Goal: Transaction & Acquisition: Purchase product/service

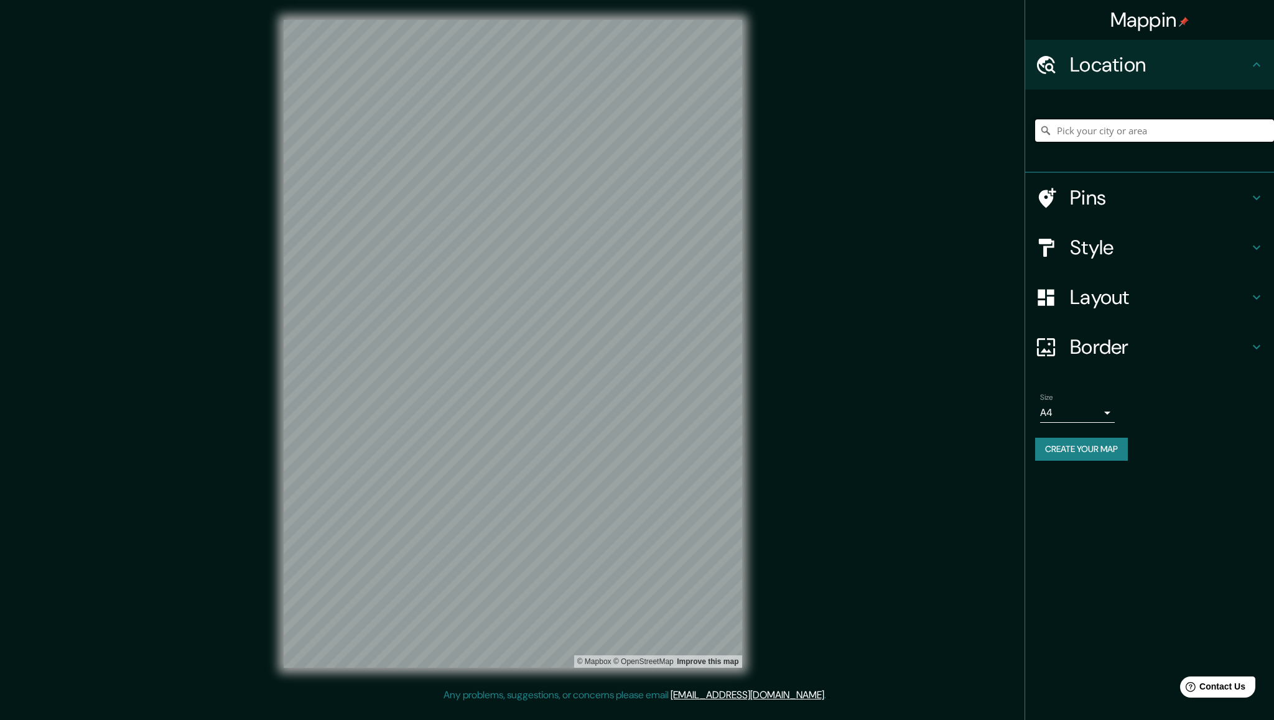
click at [1090, 133] on input "Pick your city or area" at bounding box center [1154, 130] width 239 height 22
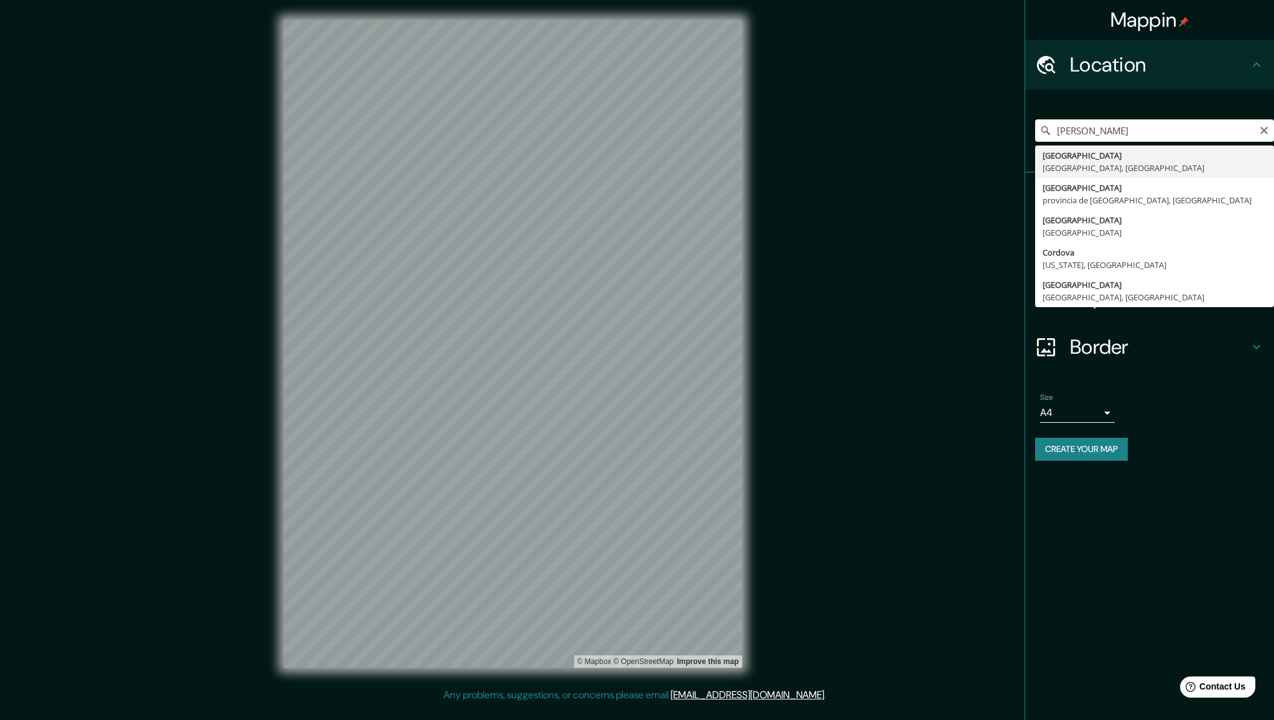
type input "[GEOGRAPHIC_DATA], [GEOGRAPHIC_DATA], [GEOGRAPHIC_DATA]"
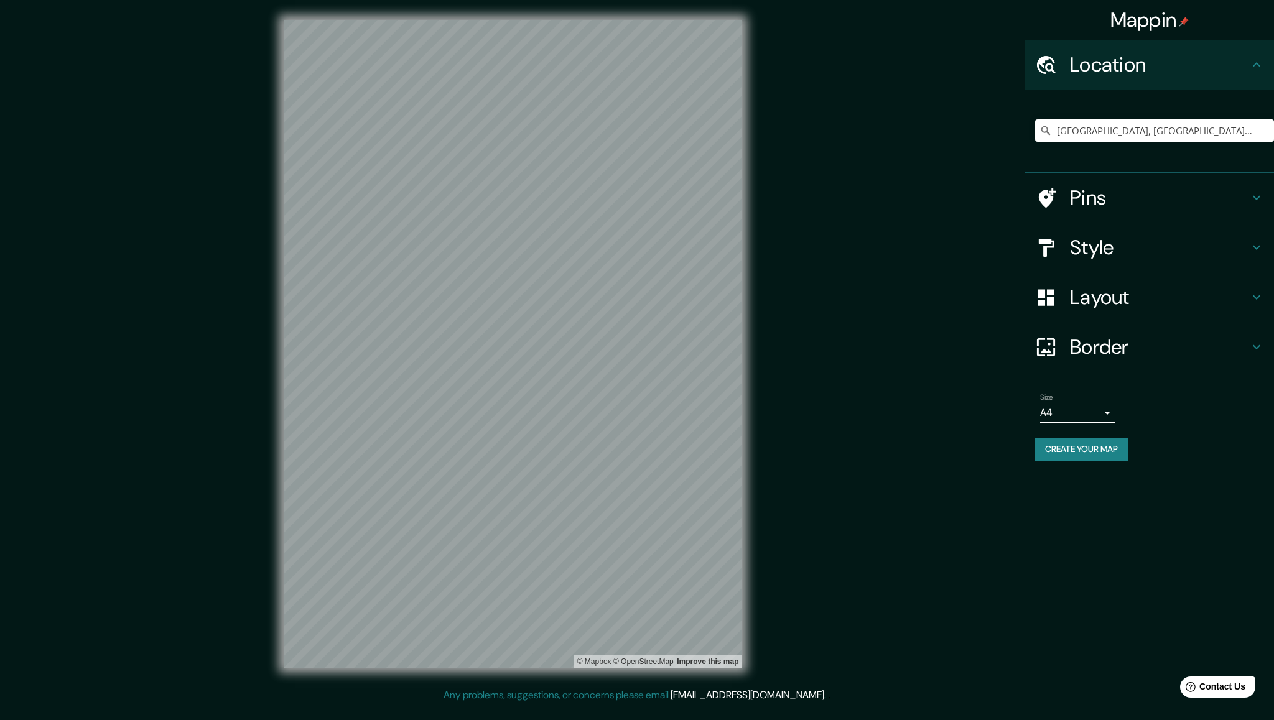
click at [1259, 195] on icon at bounding box center [1256, 197] width 15 height 15
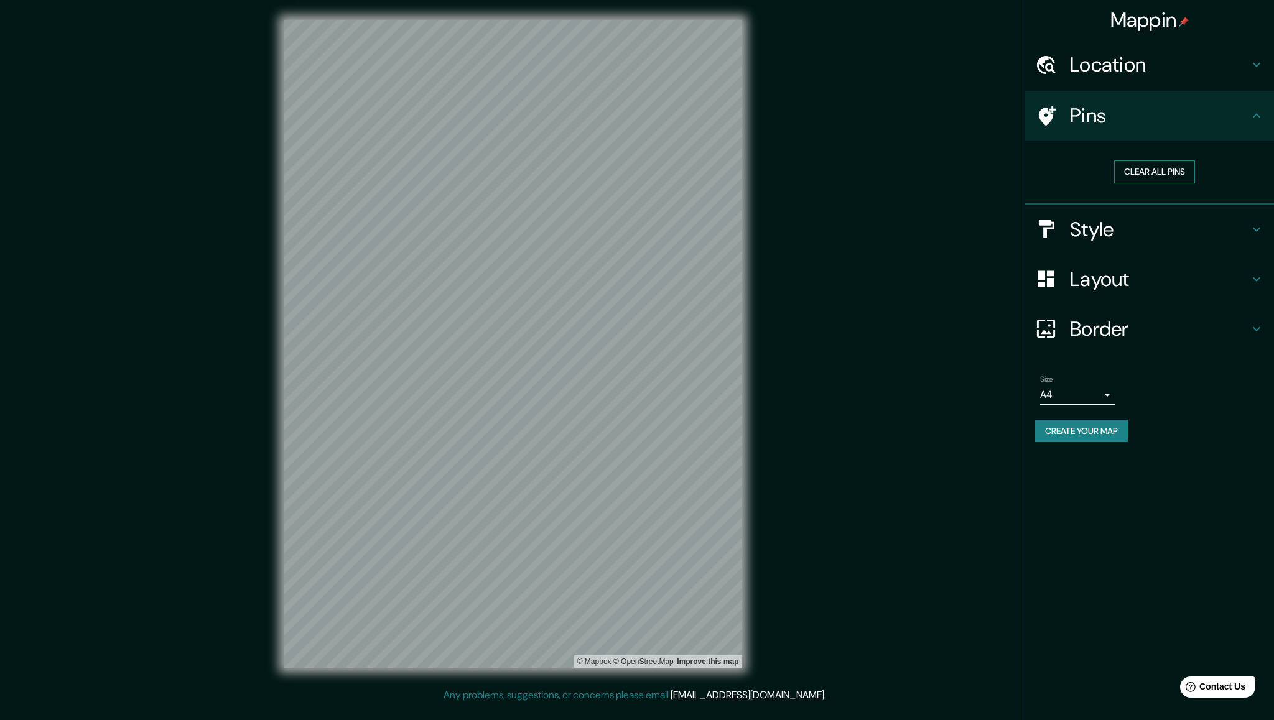
click at [1183, 170] on button "Clear all pins" at bounding box center [1154, 172] width 81 height 23
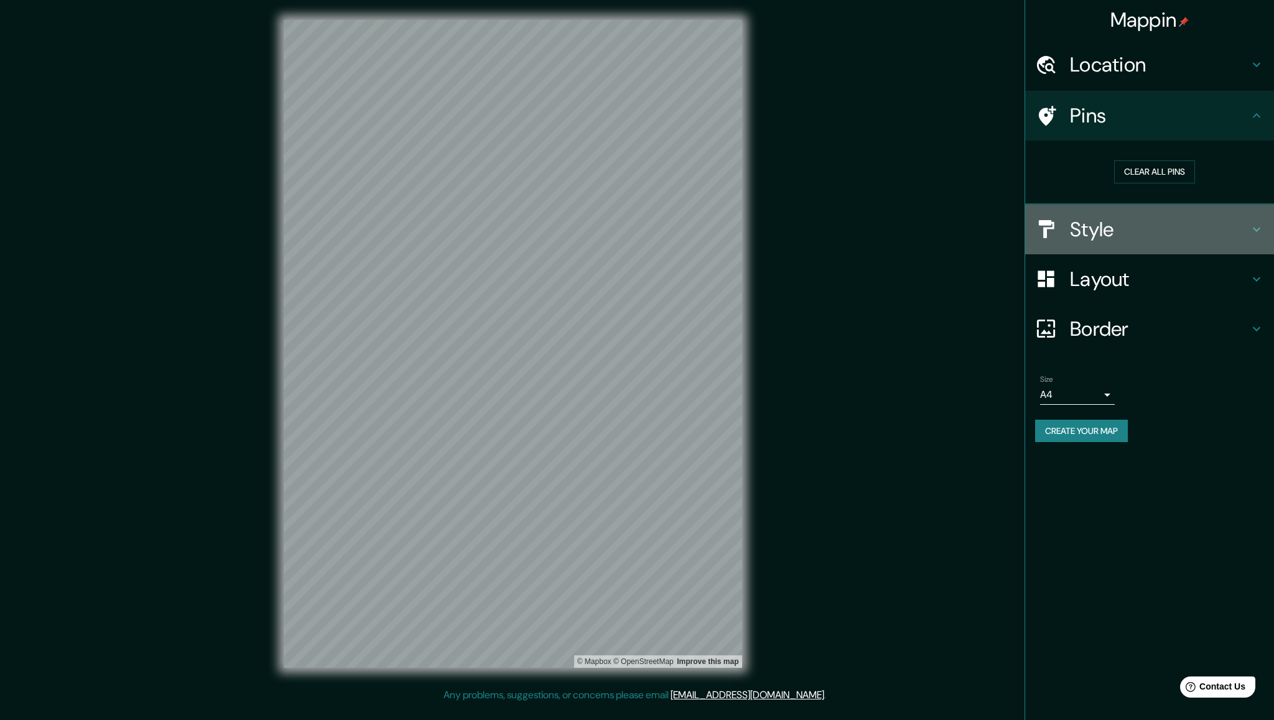
click at [1236, 229] on h4 "Style" at bounding box center [1159, 229] width 179 height 25
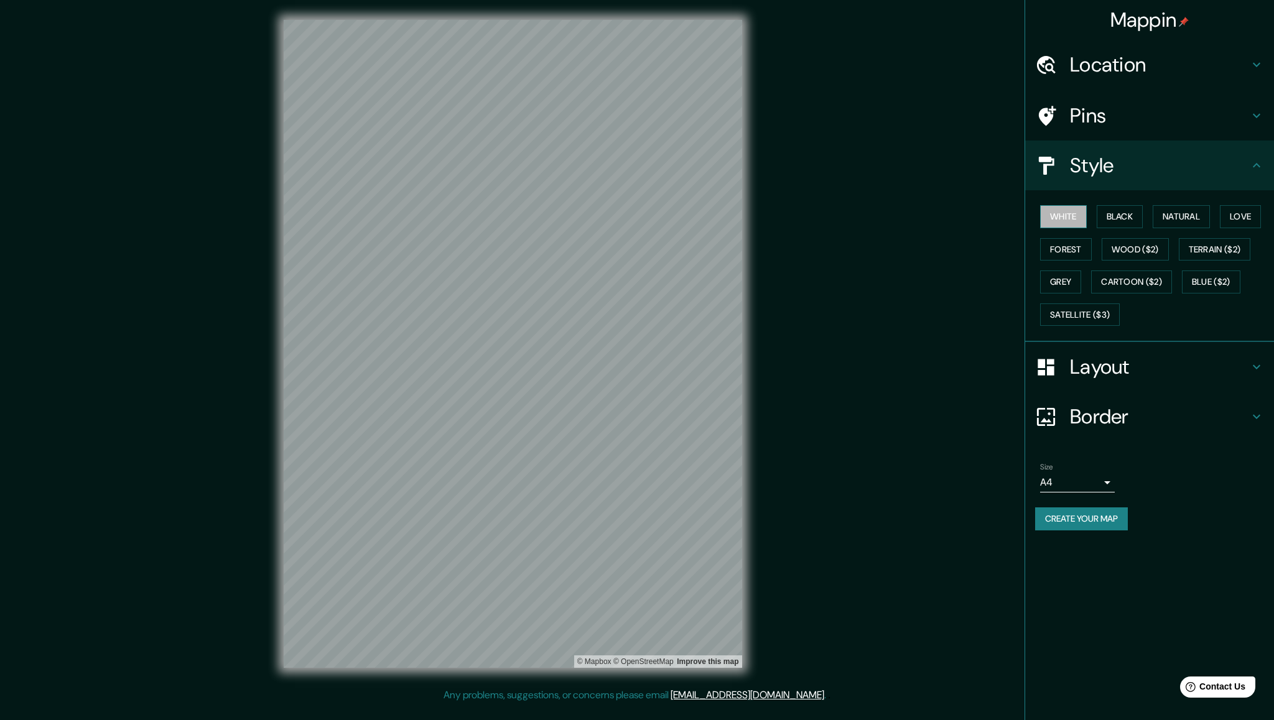
click at [1079, 212] on button "White" at bounding box center [1063, 216] width 47 height 23
click at [1255, 369] on icon at bounding box center [1256, 367] width 15 height 15
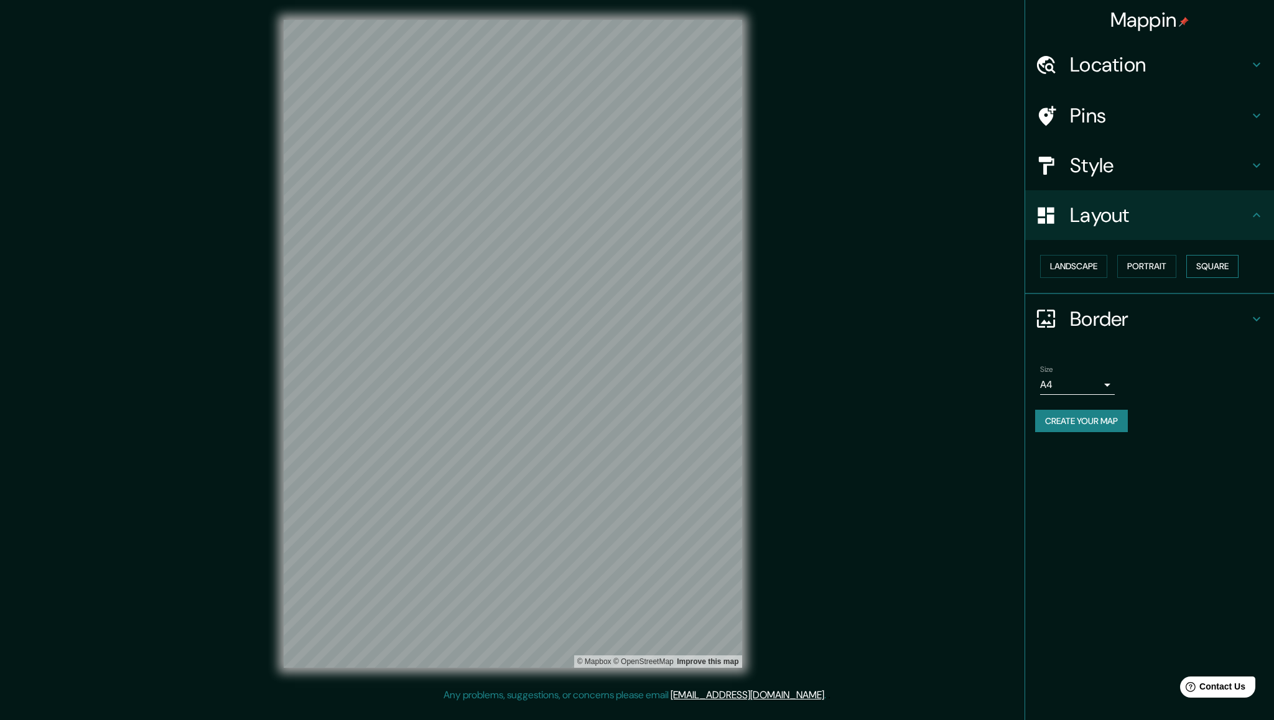
click at [1211, 261] on button "Square" at bounding box center [1212, 266] width 52 height 23
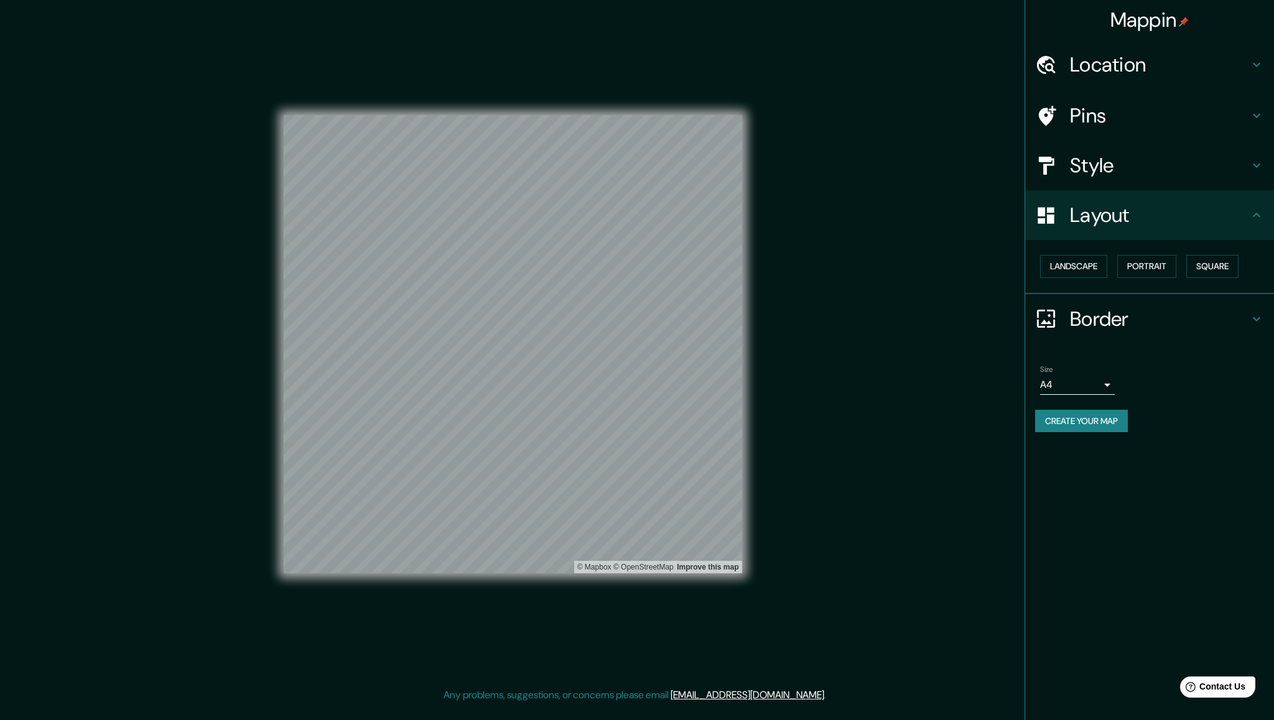
click at [1255, 323] on icon at bounding box center [1256, 319] width 15 height 15
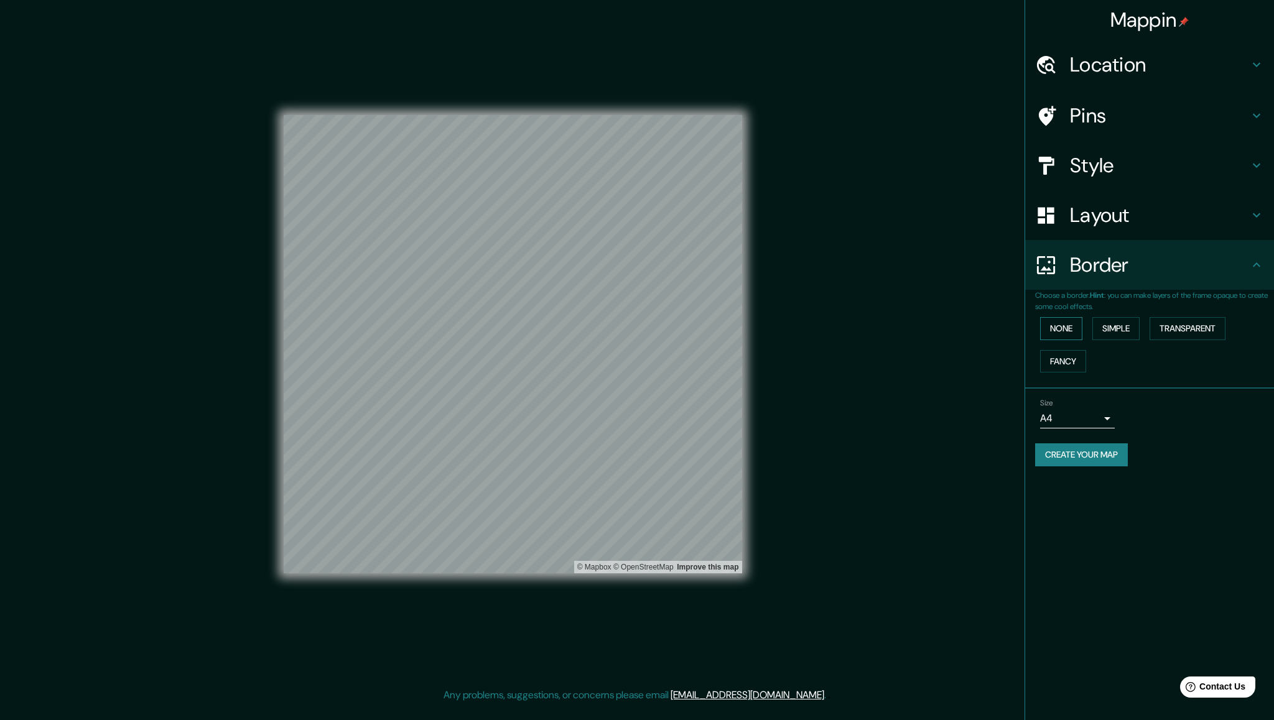
click at [1069, 327] on button "None" at bounding box center [1061, 328] width 42 height 23
click at [1082, 422] on body "Mappin Location [GEOGRAPHIC_DATA], [GEOGRAPHIC_DATA], [GEOGRAPHIC_DATA] Pins St…" at bounding box center [637, 360] width 1274 height 720
click at [1066, 456] on li "A3" at bounding box center [1077, 467] width 75 height 22
click at [1079, 457] on button "Create your map" at bounding box center [1081, 455] width 93 height 23
click at [1056, 331] on button "None" at bounding box center [1061, 328] width 42 height 23
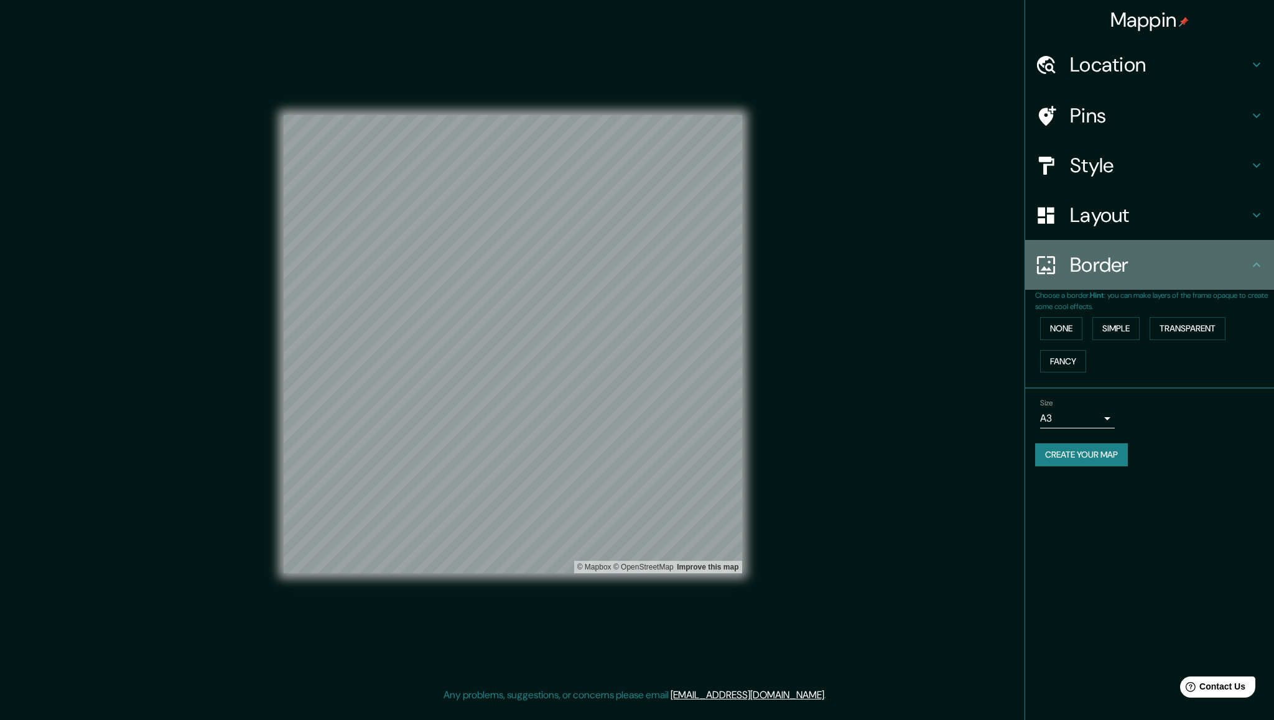
click at [1263, 264] on icon at bounding box center [1256, 265] width 15 height 15
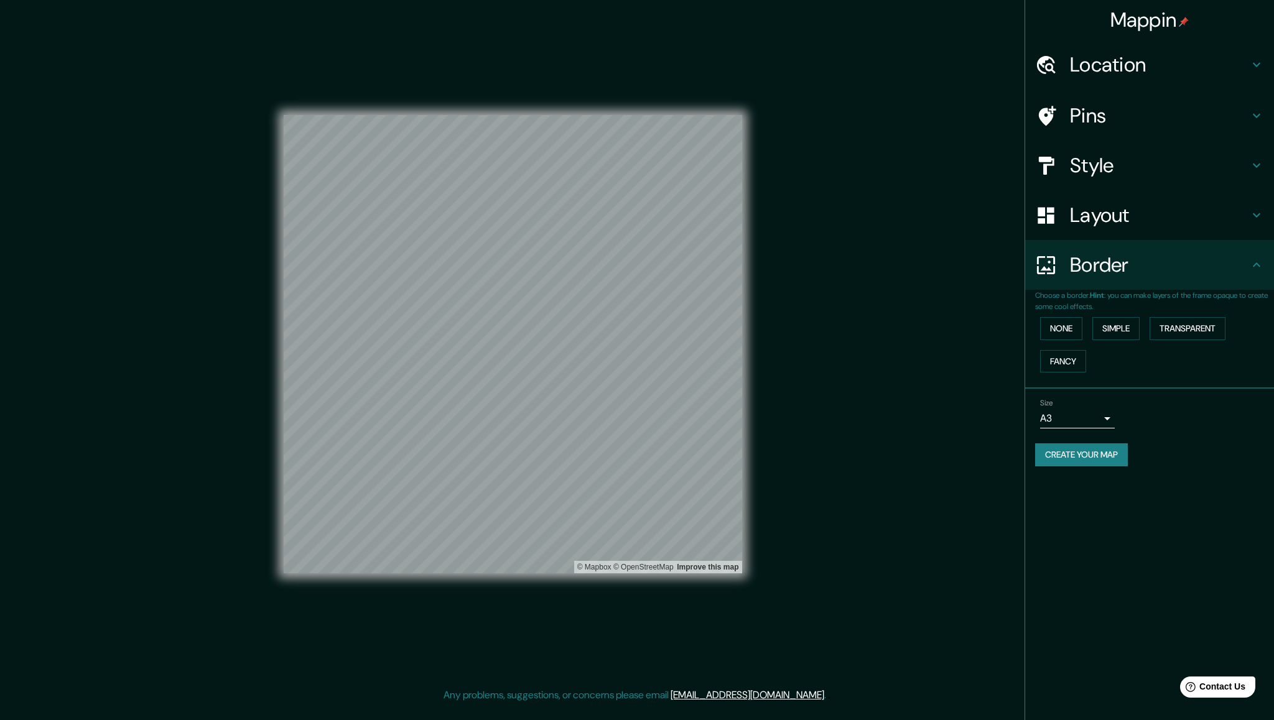
click at [1130, 514] on div "Mappin Location [GEOGRAPHIC_DATA], [GEOGRAPHIC_DATA], [GEOGRAPHIC_DATA] Pins St…" at bounding box center [1149, 360] width 249 height 720
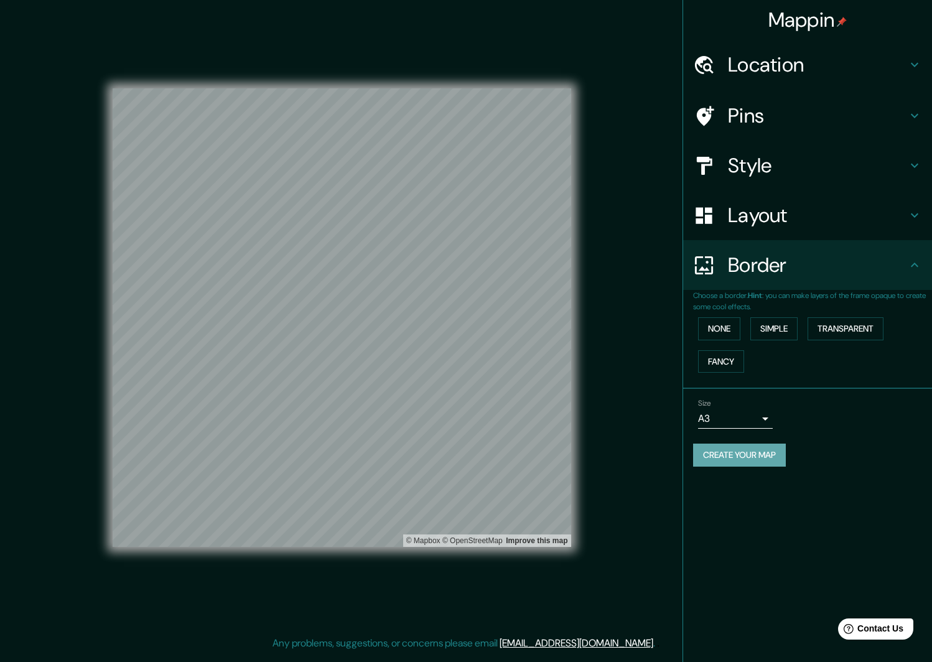
click at [710, 455] on button "Create your map" at bounding box center [739, 455] width 93 height 23
click at [842, 331] on button "Transparent" at bounding box center [846, 328] width 76 height 23
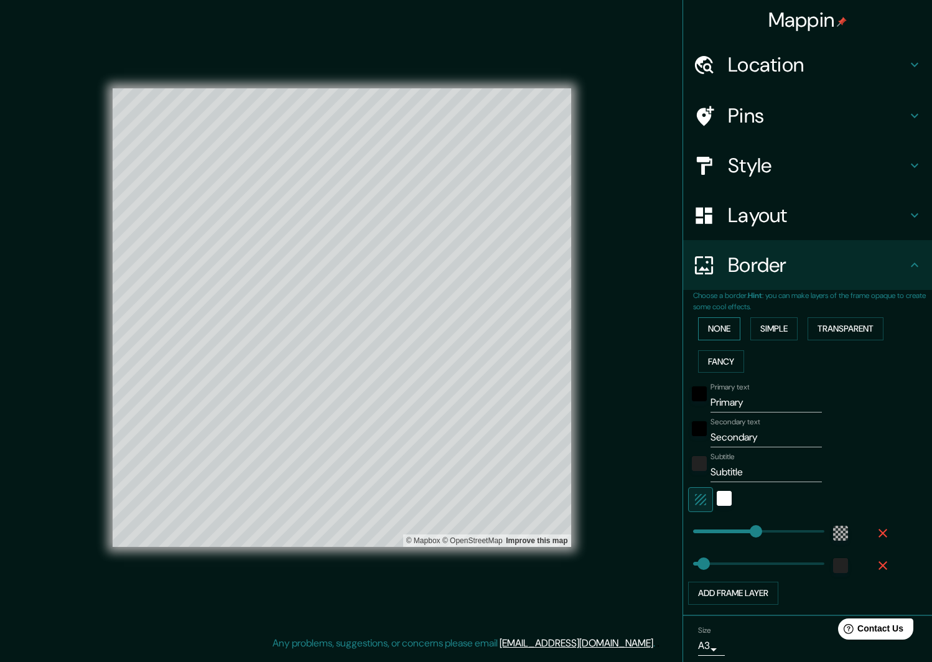
click at [707, 332] on button "None" at bounding box center [719, 328] width 42 height 23
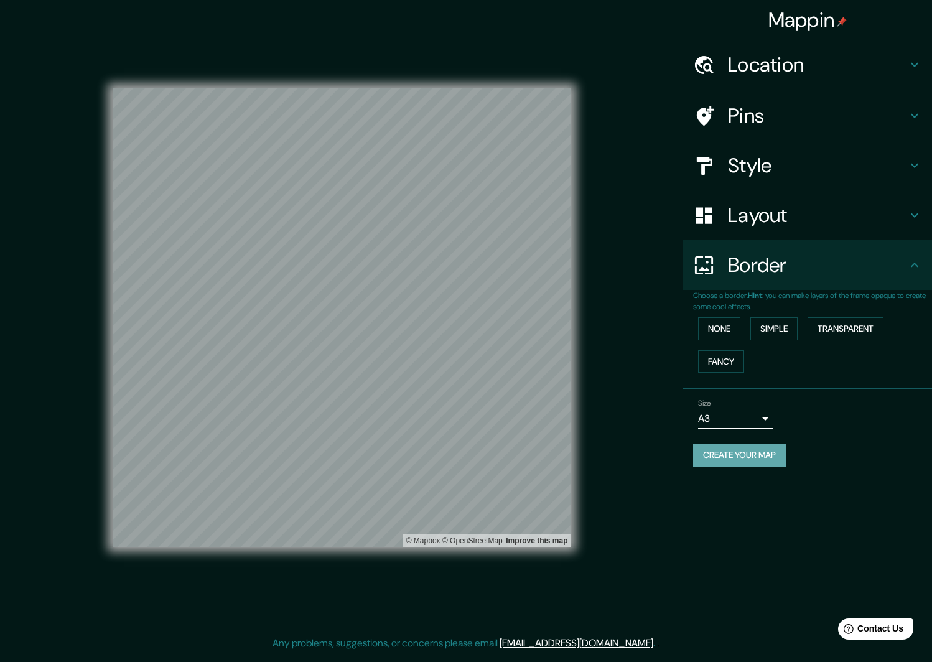
click at [776, 454] on button "Create your map" at bounding box center [739, 455] width 93 height 23
click at [811, 503] on div "Mappin Location [GEOGRAPHIC_DATA], [GEOGRAPHIC_DATA], [GEOGRAPHIC_DATA] Pins St…" at bounding box center [806, 331] width 249 height 662
click at [907, 67] on icon at bounding box center [914, 64] width 15 height 15
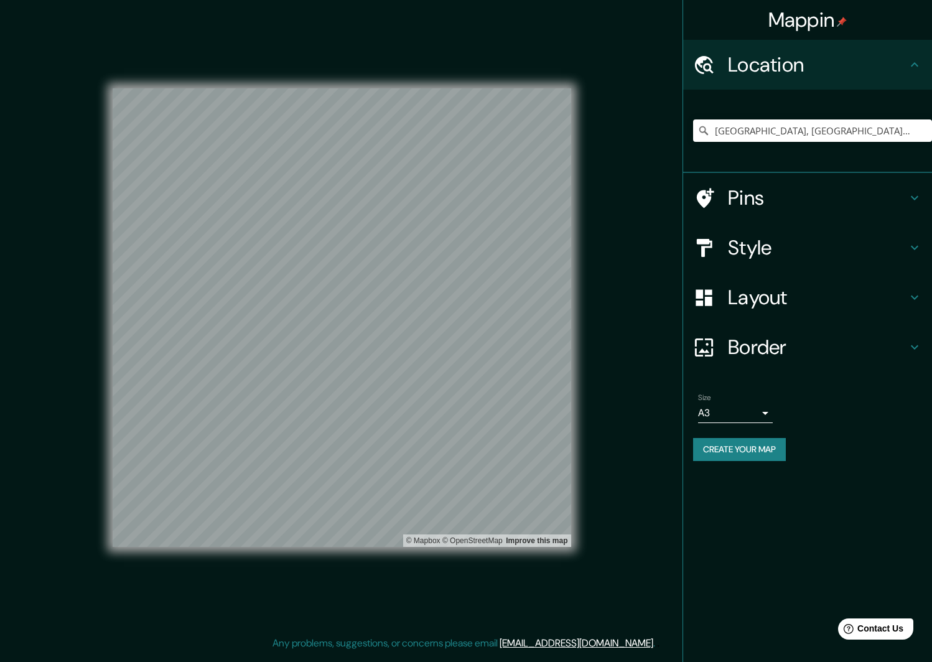
click at [907, 67] on icon at bounding box center [914, 64] width 15 height 15
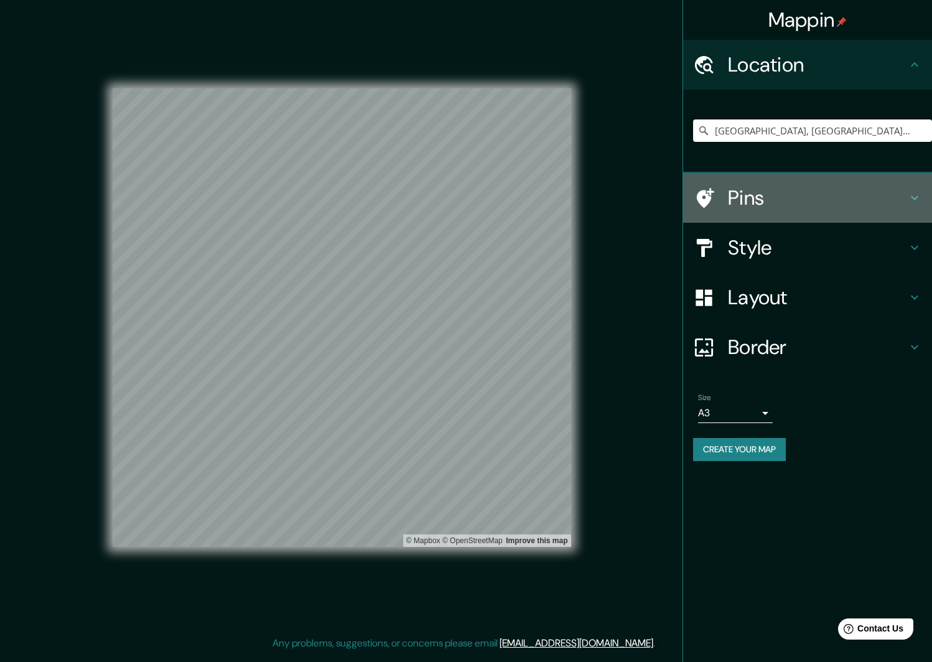
click at [912, 186] on div "Pins" at bounding box center [807, 198] width 249 height 50
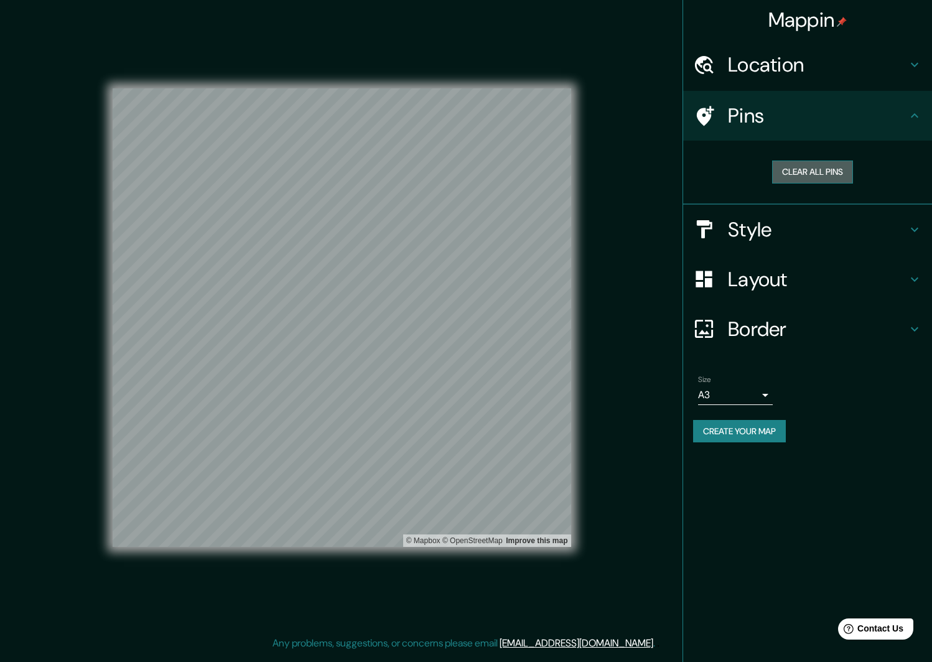
click at [827, 169] on button "Clear all pins" at bounding box center [812, 172] width 81 height 23
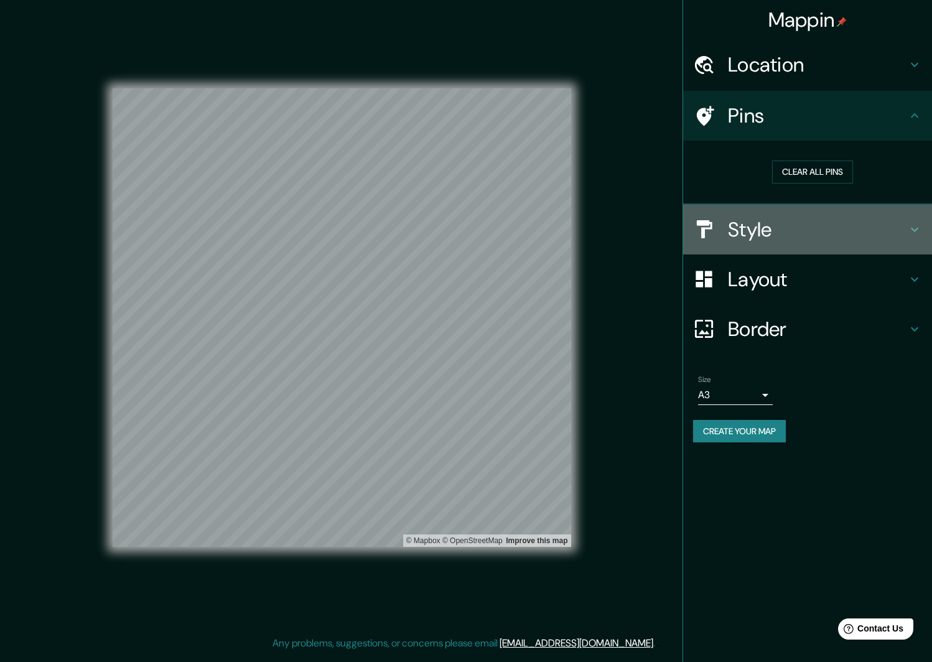
drag, startPoint x: 898, startPoint y: 221, endPoint x: 906, endPoint y: 226, distance: 9.2
click at [906, 226] on div "Style" at bounding box center [807, 230] width 249 height 50
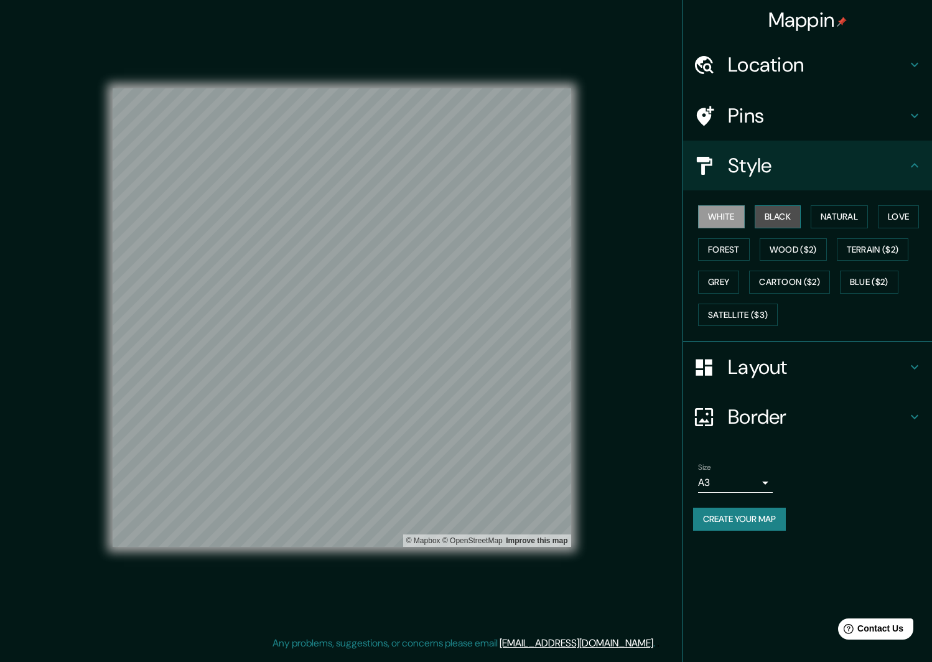
click at [783, 215] on button "Black" at bounding box center [778, 216] width 47 height 23
click at [737, 517] on button "Create your map" at bounding box center [739, 519] width 93 height 23
click at [725, 210] on button "White" at bounding box center [721, 216] width 47 height 23
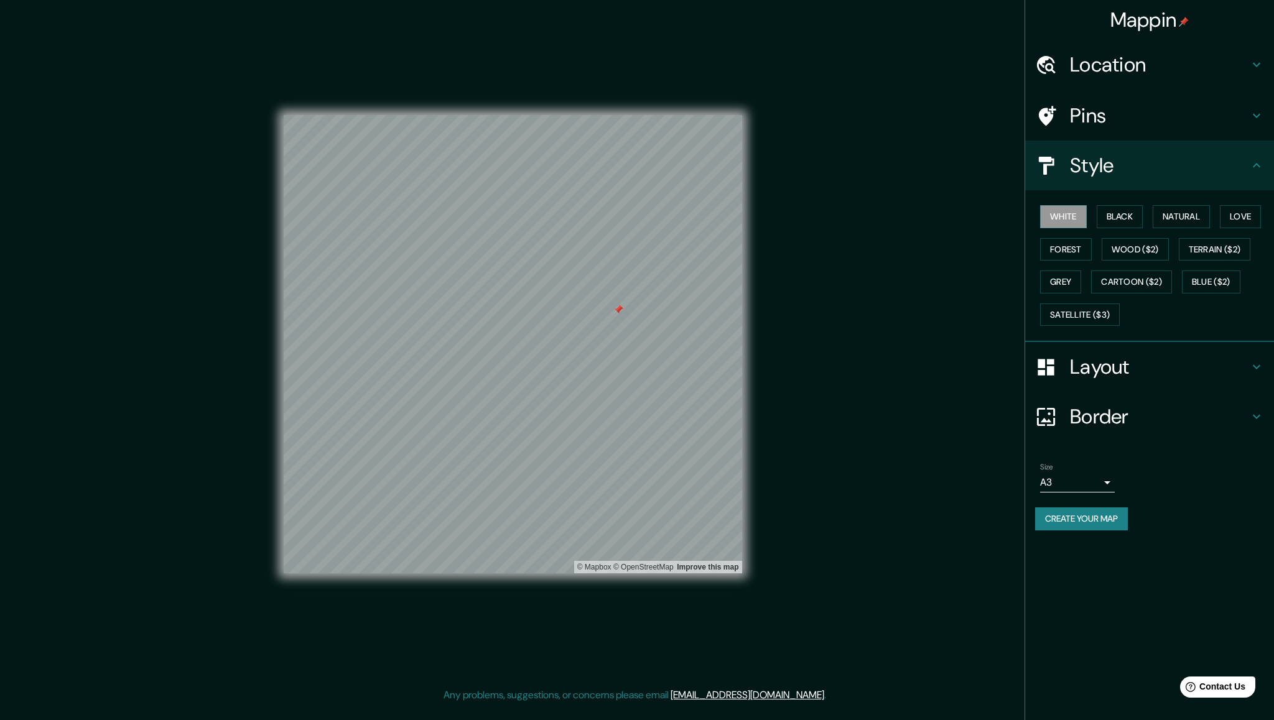
click at [794, 284] on div "Mappin Location [GEOGRAPHIC_DATA], [GEOGRAPHIC_DATA], [GEOGRAPHIC_DATA] Pins St…" at bounding box center [637, 354] width 1274 height 708
click at [1209, 106] on h4 "Pins" at bounding box center [1159, 115] width 179 height 25
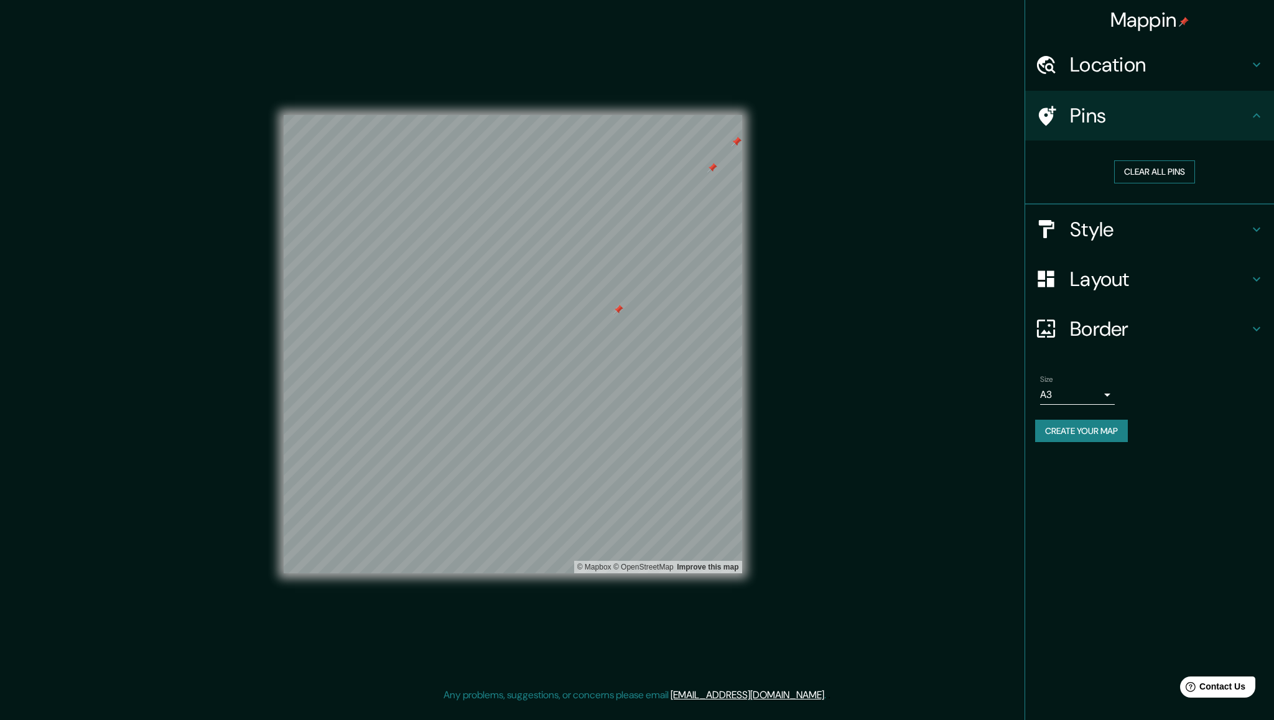
click at [1164, 167] on button "Clear all pins" at bounding box center [1154, 172] width 81 height 23
